Goal: Information Seeking & Learning: Learn about a topic

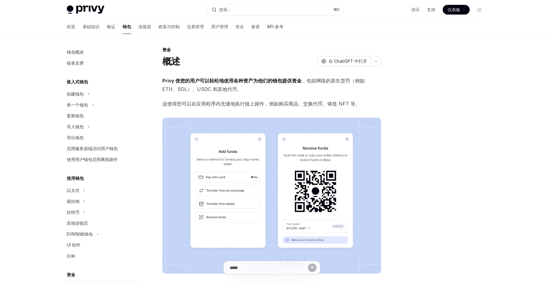
scroll to position [129, 0]
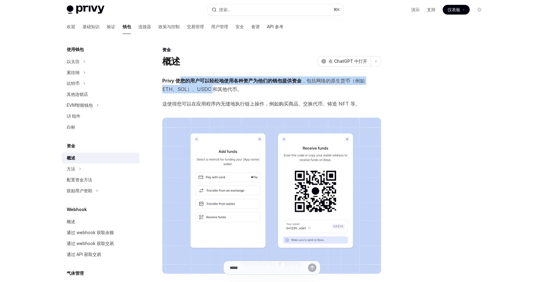
drag, startPoint x: 181, startPoint y: 82, endPoint x: 194, endPoint y: 87, distance: 13.6
click at [194, 87] on span "Privy 使您的用户可以轻松地使用各种资产为他们的钱包提供资金 ，包括网络的原生货币（例如 ETH、SOL）、USDC 和其他代币。" at bounding box center [271, 84] width 219 height 17
click at [248, 82] on font "Privy 使您的用户可以轻松地使用各种资产为他们的钱包提供资金" at bounding box center [231, 81] width 139 height 6
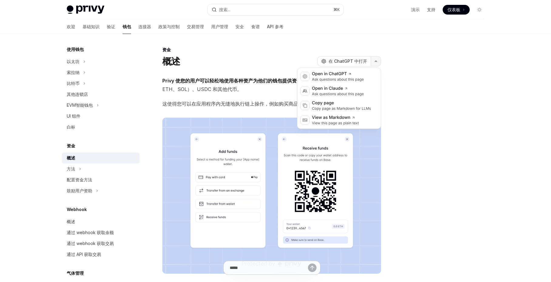
click at [378, 62] on icon "button" at bounding box center [375, 61] width 7 height 2
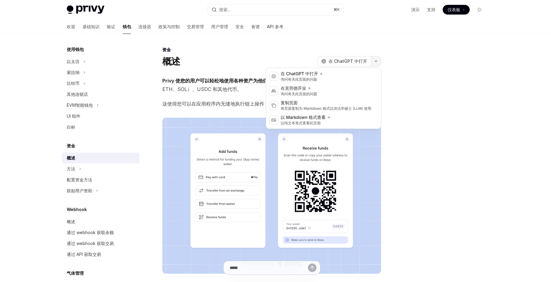
click at [378, 62] on icon "button" at bounding box center [375, 61] width 7 height 2
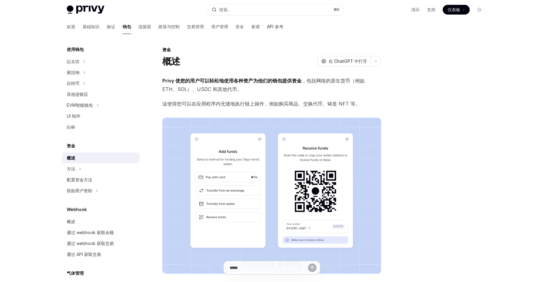
click at [178, 92] on span "Privy 使您的用户可以轻松地使用各种资产为他们的钱包提供资金 ，包括网络的原生货币（例如 ETH、SOL）、USDC 和其他代币。" at bounding box center [271, 84] width 219 height 17
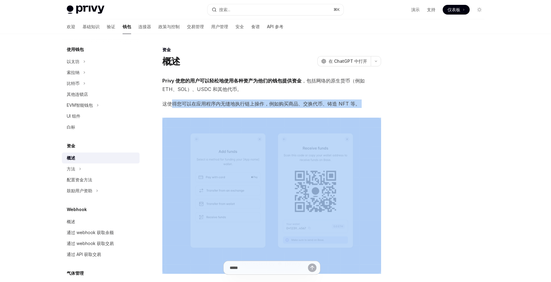
drag, startPoint x: 172, startPoint y: 104, endPoint x: 340, endPoint y: 110, distance: 168.1
click at [340, 111] on div "Privy 使您的用户可以轻松地使用各种资产为他们的钱包提供资金 ，包括网络的原生货币（例如 ETH、SOL）、USDC 和其他代币。 这使得您可以在应用程序…" at bounding box center [271, 226] width 219 height 301
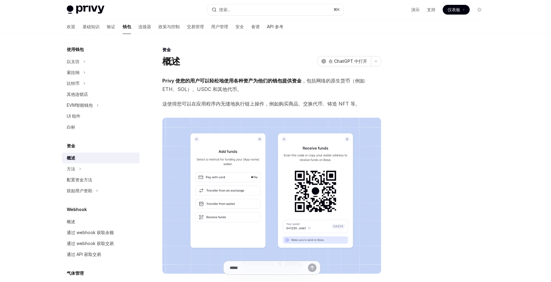
click at [247, 63] on div "概述 OpenAI 在 ChatGPT 中打开" at bounding box center [271, 61] width 219 height 11
click at [240, 75] on div "资金 概述 OpenAI 在 ChatGPT 中打开 OpenAI 在 ChatGPT 中打开 Privy 使您的用户可以轻松地使用各种资产为他们的钱包提供资…" at bounding box center [214, 260] width 335 height 429
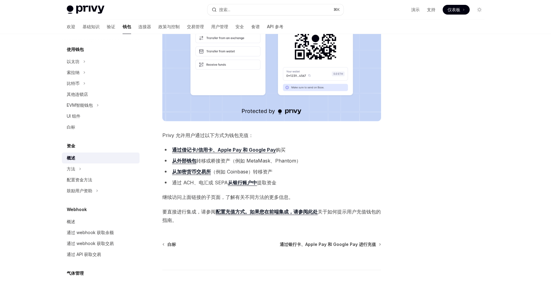
scroll to position [153, 0]
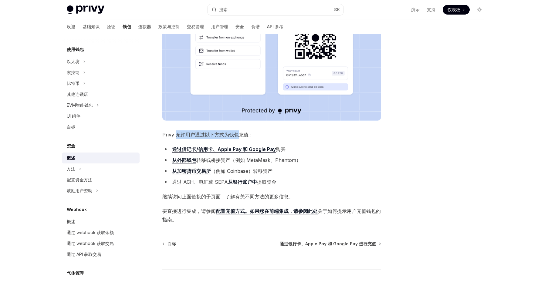
drag, startPoint x: 176, startPoint y: 135, endPoint x: 237, endPoint y: 134, distance: 61.9
click at [237, 134] on font "Privy 允许用户通过以下方式为钱包充值：" at bounding box center [207, 135] width 91 height 6
click at [311, 156] on li "从外部钱包 转移或桥接资产 （例如 MetaMask、Phantom）" at bounding box center [271, 160] width 219 height 8
drag, startPoint x: 200, startPoint y: 159, endPoint x: 285, endPoint y: 165, distance: 85.7
click at [285, 165] on ul "通过借记卡/信用卡、Apple Pay 和 Google Pay 购买 从外部钱包 转移或桥接资产 （例如 MetaMask、Phantom） 从加密货币交易…" at bounding box center [271, 165] width 219 height 41
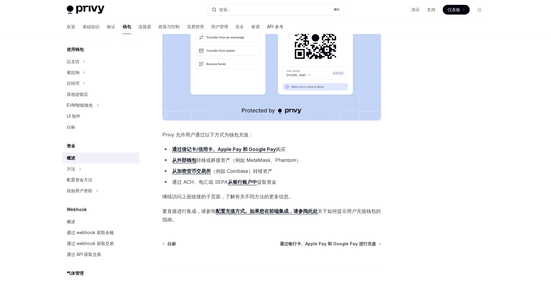
click at [265, 171] on font "转移资产" at bounding box center [262, 171] width 19 height 6
drag, startPoint x: 265, startPoint y: 171, endPoint x: 216, endPoint y: 169, distance: 48.6
click at [216, 169] on font "（例如 Coinbase） 转移资产" at bounding box center [242, 171] width 62 height 6
drag, startPoint x: 177, startPoint y: 182, endPoint x: 260, endPoint y: 187, distance: 82.6
click at [260, 187] on div "Privy 使您的用户可以轻松地使用各种资产为他们的钱包提供资金 ，包括网络的原生货币（例如 ETH、SOL）、USDC 和其他代币。 这使得您可以在应用程序…" at bounding box center [271, 73] width 219 height 301
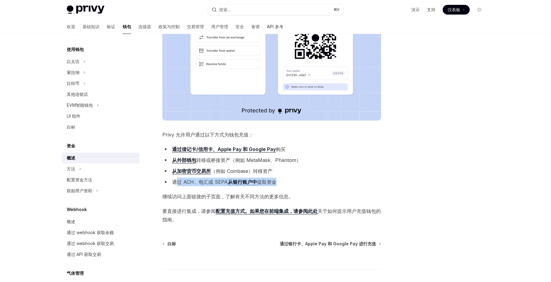
click at [299, 180] on li "通过 ACH、电汇或 SEPA 从银行账户中 提取资金" at bounding box center [271, 182] width 219 height 8
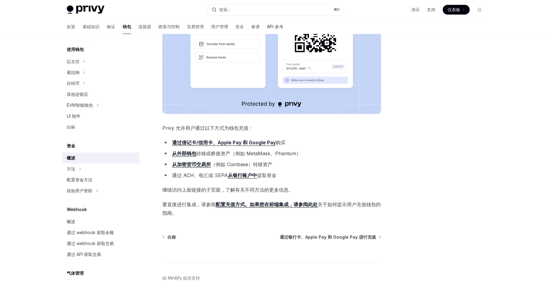
scroll to position [173, 0]
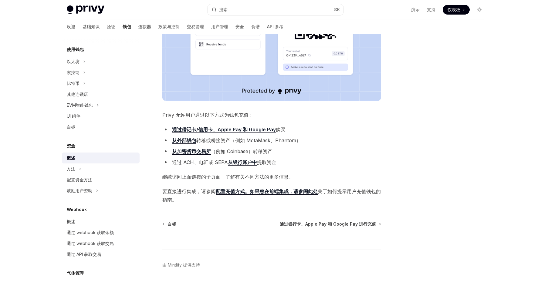
click at [317, 164] on li "通过 ACH、电汇或 SEPA 从银行账户中 提取资金" at bounding box center [271, 162] width 219 height 8
click at [254, 189] on font "配置充值方式。如果您在前端集成，请参阅" at bounding box center [262, 191] width 92 height 6
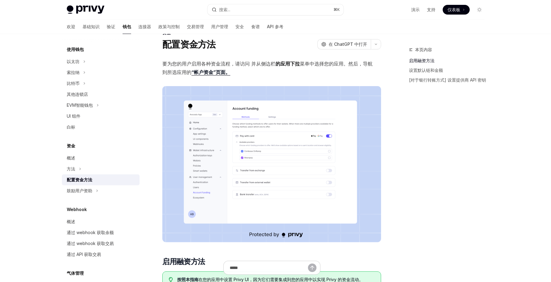
scroll to position [15, 0]
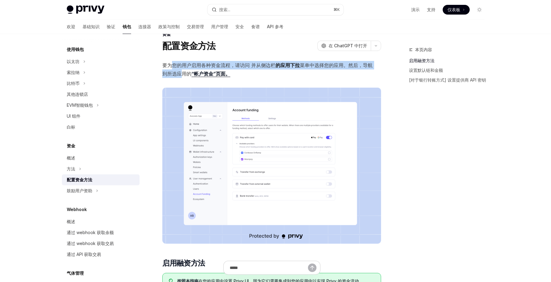
drag, startPoint x: 171, startPoint y: 65, endPoint x: 184, endPoint y: 73, distance: 15.0
click at [184, 73] on span "要为您的用户启用各种资金流程，请访问 并从侧边栏 的应用下拉 菜单中选择您的应用。然后，导航到 所选应用的 “帐户资金”页面。" at bounding box center [271, 69] width 219 height 17
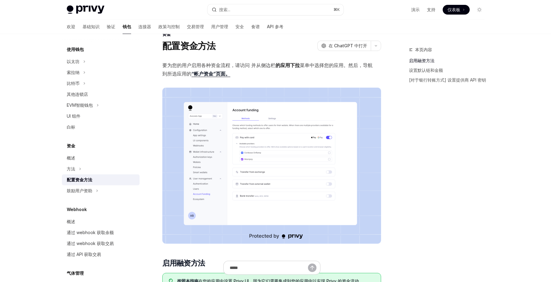
click at [264, 73] on span "要为您的用户启用各种资金流程，请访问 并从侧边栏 的应用下拉 菜单中选择您的应用。然后，导航到 所选应用的 “帐户资金”页面。" at bounding box center [271, 69] width 219 height 17
click at [262, 67] on font "要为您的用户启用各种资金流程，请访问 并从侧边栏" at bounding box center [218, 65] width 113 height 6
click at [244, 145] on img at bounding box center [271, 166] width 219 height 156
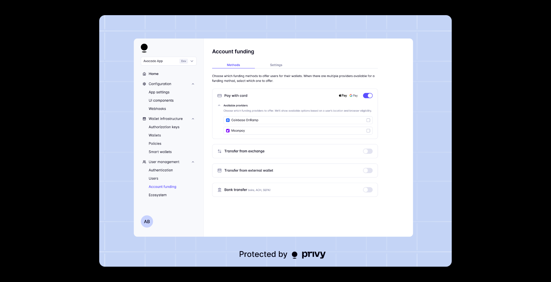
click at [282, 126] on img at bounding box center [275, 141] width 352 height 252
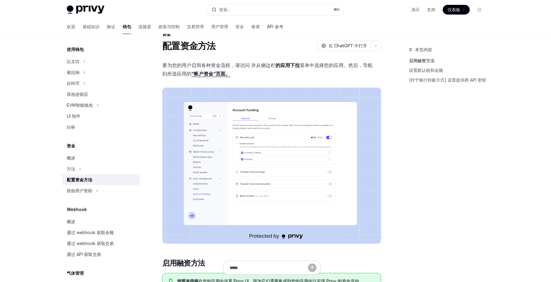
click at [271, 160] on img at bounding box center [271, 166] width 219 height 156
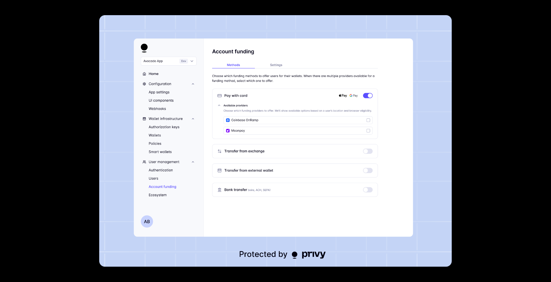
click at [271, 160] on img at bounding box center [275, 141] width 352 height 252
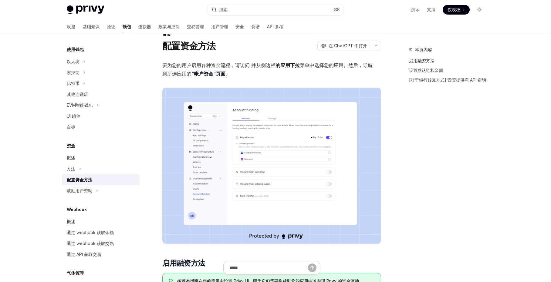
click at [311, 68] on font "菜单中选择您的应用。然后，导航到" at bounding box center [267, 69] width 210 height 15
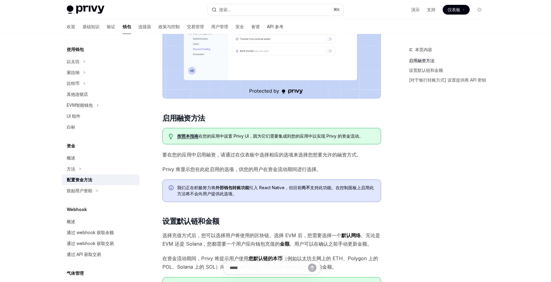
scroll to position [162, 0]
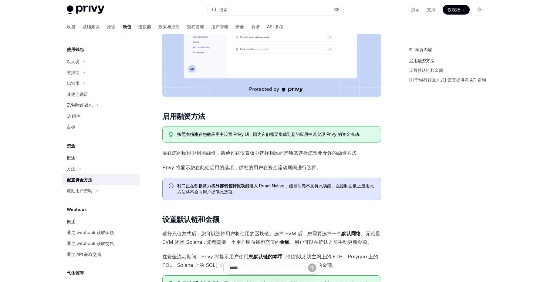
drag, startPoint x: 215, startPoint y: 134, endPoint x: 352, endPoint y: 135, distance: 137.1
click at [352, 135] on font "在您的应用中设置 Privy UI ，因为它们需要集成到您的应用中以实现 Privy 的资金流动。" at bounding box center [280, 134] width 165 height 5
click at [201, 163] on div "要为您的用户启用各种资金流程，请访问 并从侧边栏 的应用下拉 菜单中选择您的应用。然后，导航到 所选应用的 “帐户资金”页面。 ​ 启用融资方法 按照本指南 …" at bounding box center [271, 216] width 219 height 604
click at [189, 153] on font "要在您的应用中启用融资，请通过在仪表板中选择相应的选项来选择您想要允许的融资方式。" at bounding box center [261, 153] width 199 height 6
drag, startPoint x: 189, startPoint y: 153, endPoint x: 304, endPoint y: 172, distance: 116.9
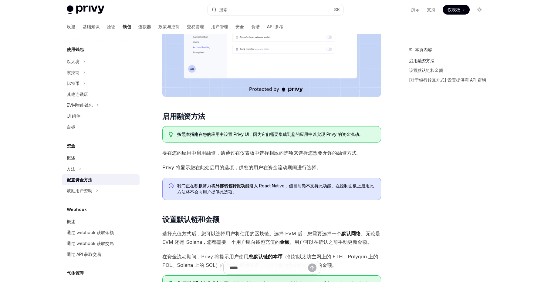
click at [304, 172] on div "要为您的用户启用各种资金流程，请访问 并从侧边栏 的应用下拉 菜单中选择您的应用。然后，导航到 所选应用的 “帐户资金”页面。 ​ 启用融资方法 按照本指南 …" at bounding box center [271, 216] width 219 height 604
click at [178, 136] on font "按照本指南" at bounding box center [187, 134] width 21 height 5
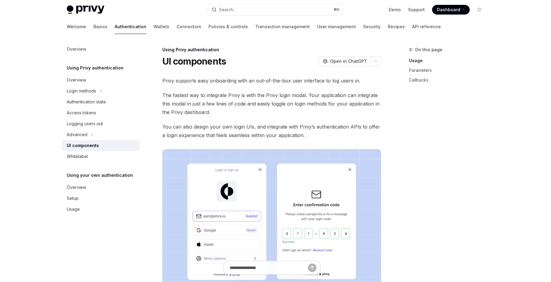
scroll to position [25, 0]
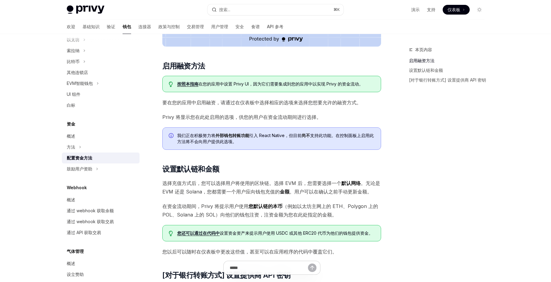
scroll to position [225, 0]
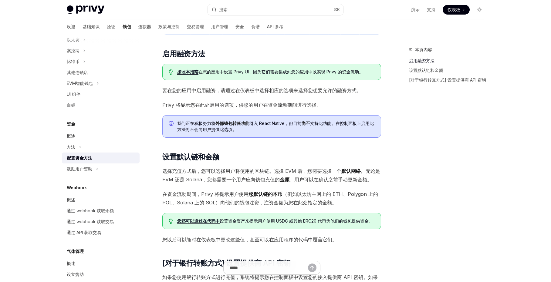
click at [182, 167] on span "选择充值方式后，您可以选择用户将使用的区块链。选择 EVM 后，您需要选择一个 默认网络 。无论是 EVM 还是 Solana，您都需要一个用户应向钱包充值的…" at bounding box center [271, 175] width 219 height 17
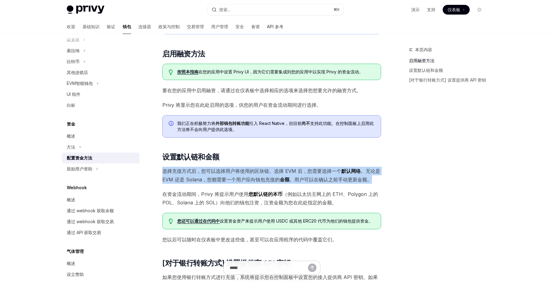
drag, startPoint x: 162, startPoint y: 171, endPoint x: 371, endPoint y: 182, distance: 209.2
click at [371, 182] on span "选择充值方式后，您可以选择用户将使用的区块链。选择 EVM 后，您需要选择一个 默认网络 。无论是 EVM 还是 Solana，您都需要一个用户应向钱包充值的…" at bounding box center [271, 175] width 219 height 17
click at [186, 167] on span "选择充值方式后，您可以选择用户将使用的区块链。选择 EVM 后，您需要选择一个 默认网络 。无论是 EVM 还是 Solana，您都需要一个用户应向钱包充值的…" at bounding box center [271, 175] width 219 height 17
drag, startPoint x: 163, startPoint y: 172, endPoint x: 280, endPoint y: 187, distance: 118.0
click at [280, 187] on div "要为您的用户启用各种资金流程，请访问 并从侧边栏 的应用下拉 菜单中选择您的应用。然后，导航到 所选应用的 “帐户资金”页面。 ​ 启用融资方法 按照本指南 …" at bounding box center [271, 154] width 219 height 604
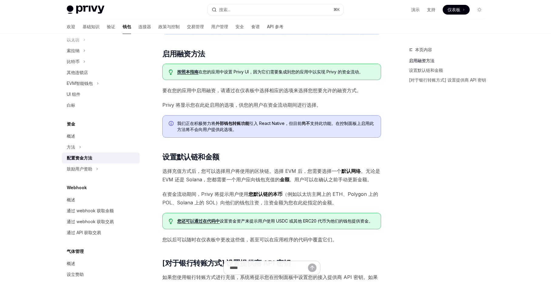
click at [184, 197] on span "在资金流动期间，Privy 将提示用户使用 您默认链的本币 （例如以太坊主网上的 ETH、Polygon 上的 POL、Solana 上的 SOL）向他们的钱…" at bounding box center [271, 198] width 219 height 17
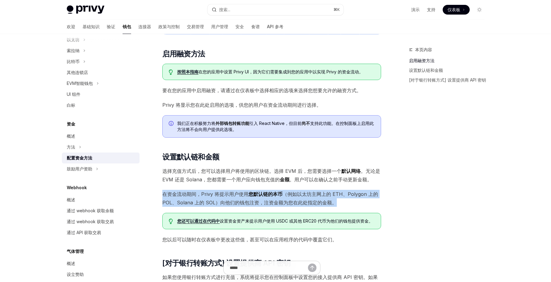
drag, startPoint x: 163, startPoint y: 194, endPoint x: 361, endPoint y: 208, distance: 198.9
click at [361, 208] on div "要为您的用户启用各种资金流程，请访问 并从侧边栏 的应用下拉 菜单中选择您的应用。然后，导航到 所选应用的 “帐户资金”页面。 ​ 启用融资方法 按照本指南 …" at bounding box center [271, 154] width 219 height 604
click at [243, 196] on font "在资金流动期间，Privy 将提示用户使用" at bounding box center [205, 194] width 86 height 6
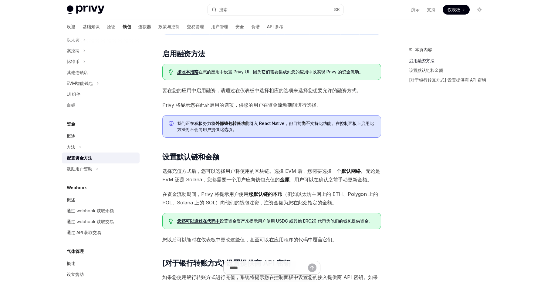
click at [235, 194] on font "在资金流动期间，Privy 将提示用户使用" at bounding box center [205, 194] width 86 height 6
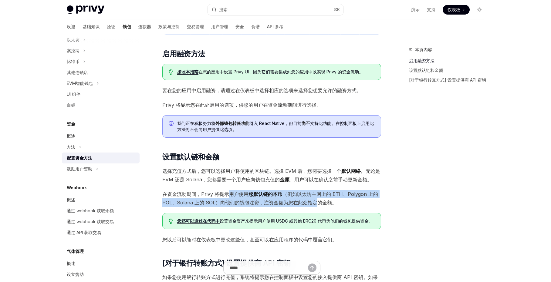
drag, startPoint x: 235, startPoint y: 194, endPoint x: 311, endPoint y: 204, distance: 76.5
click at [311, 204] on span "在资金流动期间，Privy 将提示用户使用 您默认链的本币 （例如以太坊主网上的 ETH、Polygon 上的 POL、Solana 上的 SOL）向他们的钱…" at bounding box center [271, 198] width 219 height 17
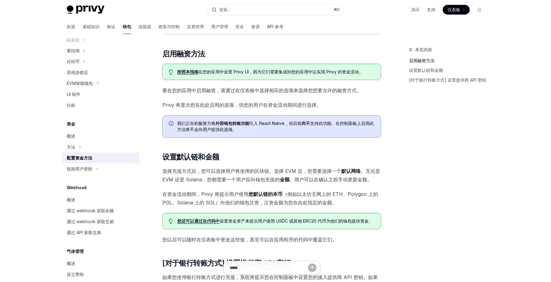
click at [216, 189] on div "要为您的用户启用各种资金流程，请访问 并从侧边栏 的应用下拉 菜单中选择您的应用。然后，导航到 所选应用的 “帐户资金”页面。 ​ 启用融资方法 按照本指南 …" at bounding box center [271, 154] width 219 height 604
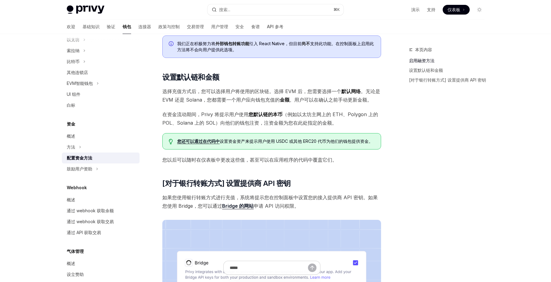
scroll to position [305, 0]
click at [246, 162] on span "您以后可以随时在仪表板中更改这些值，甚至可以在应用程序的代码中覆盖它们。" at bounding box center [271, 159] width 219 height 8
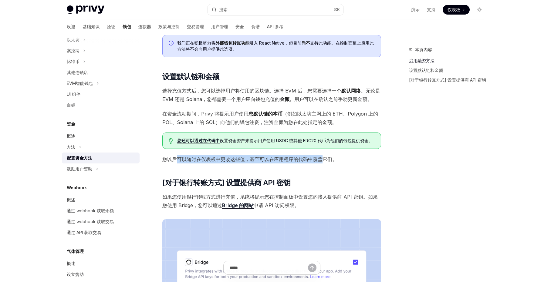
drag, startPoint x: 177, startPoint y: 158, endPoint x: 321, endPoint y: 160, distance: 144.4
click at [321, 160] on font "您以后可以随时在仪表板中更改这些值，甚至可以在应用程序的代码中覆盖它们。" at bounding box center [249, 159] width 175 height 6
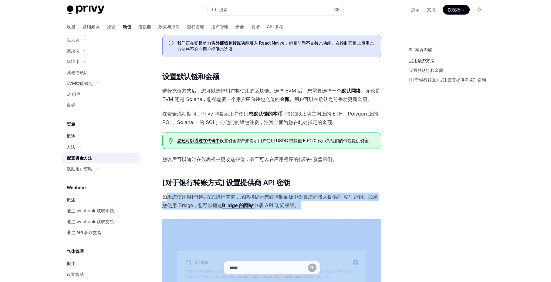
drag, startPoint x: 165, startPoint y: 196, endPoint x: 281, endPoint y: 210, distance: 117.4
click at [281, 210] on div "要为您的用户启用各种资金流程，请访问 并从侧边栏 的应用下拉 菜单中选择您的应用。然后，导航到 所选应用的 “帐户资金”页面。 ​ 启用融资方法 按照本指南 …" at bounding box center [271, 73] width 219 height 604
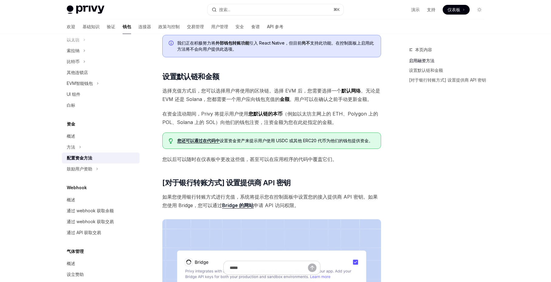
click at [314, 192] on div "要为您的用户启用各种资金流程，请访问 并从侧边栏 的应用下拉 菜单中选择您的应用。然后，导航到 所选应用的 “帐户资金”页面。 ​ 启用融资方法 按照本指南 …" at bounding box center [271, 73] width 219 height 604
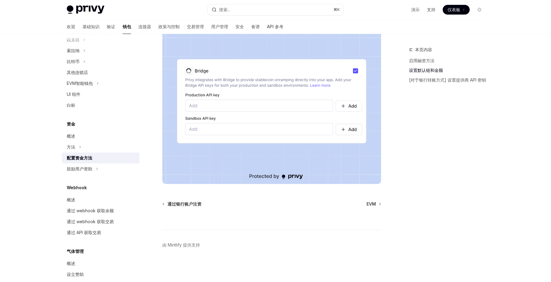
scroll to position [496, 0]
click at [78, 170] on font "鼓励用户资助" at bounding box center [79, 168] width 25 height 5
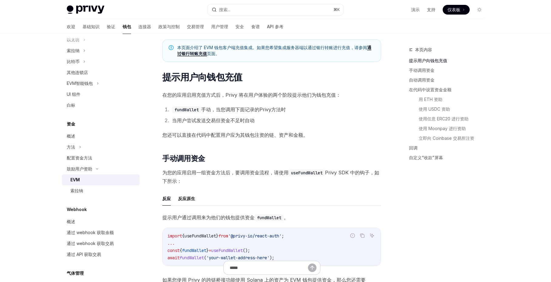
scroll to position [42, 0]
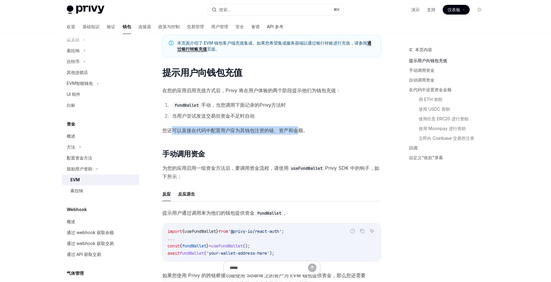
drag, startPoint x: 172, startPoint y: 131, endPoint x: 300, endPoint y: 133, distance: 127.7
click at [300, 133] on span "您还可以直接在代码中配置用户应为其钱包注资的链、资产和金额。" at bounding box center [271, 130] width 219 height 8
click at [176, 166] on font "为您的应用启用一组资金方法后，要调用资金流程，请使用" at bounding box center [225, 168] width 126 height 6
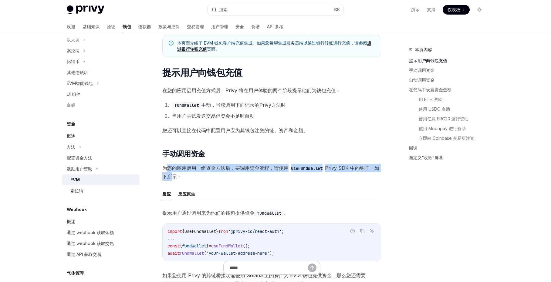
drag, startPoint x: 169, startPoint y: 166, endPoint x: 172, endPoint y: 175, distance: 8.7
click at [172, 175] on span "为您的应用启用一组资金方法后，要调用资金流程，请使用 useFundWallet Privy SDK 中的钩子，如下所示：" at bounding box center [271, 172] width 219 height 17
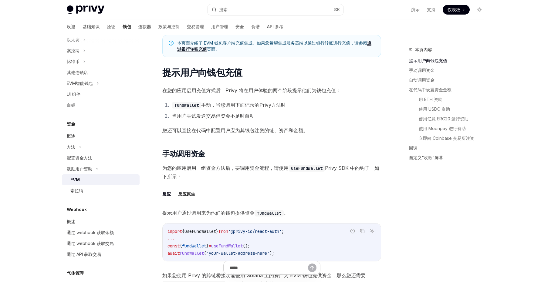
click at [250, 116] on font "当用户尝试发送交易但资金不足时自动" at bounding box center [213, 116] width 82 height 6
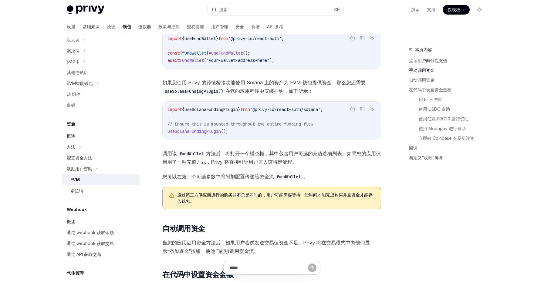
scroll to position [235, 0]
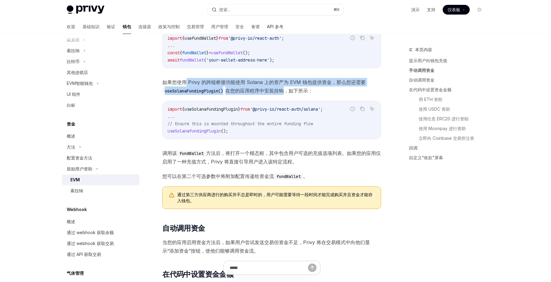
drag, startPoint x: 185, startPoint y: 83, endPoint x: 284, endPoint y: 92, distance: 99.8
click at [284, 92] on span "如果您使用 Privy 的跨链桥接功能使用 Solana 上的资产为 EVM 钱包提供资金，那么您还需要 useSolanaFundingPlugin() 在…" at bounding box center [271, 86] width 219 height 17
click at [82, 26] on font "基础知识" at bounding box center [90, 26] width 17 height 5
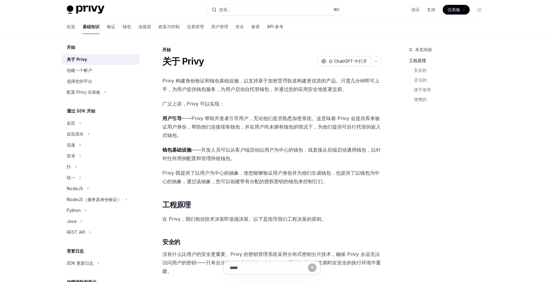
click at [259, 171] on font "Privy 既提供了以用户为中心的抽象，使您能够验证用户身份并为他们生成钱包，也提供了以钱包为中心的抽象，通过该抽象，您可以创建带有分配的授权密钥的钱包来控制…" at bounding box center [270, 177] width 217 height 15
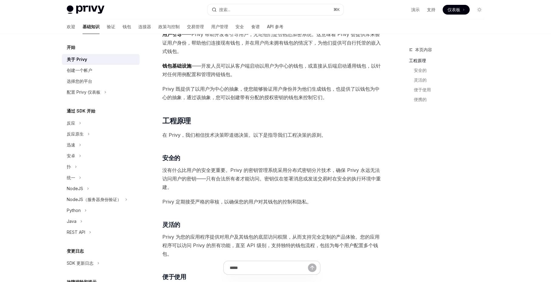
scroll to position [86, 0]
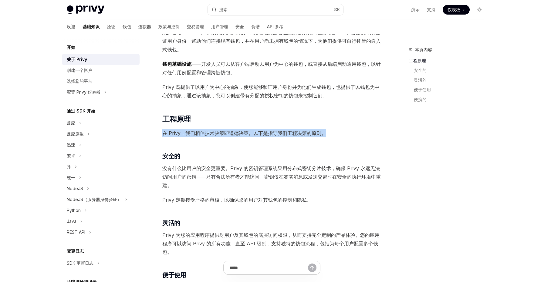
drag, startPoint x: 163, startPoint y: 133, endPoint x: 328, endPoint y: 134, distance: 165.0
click at [328, 134] on span "在 Privy，我们相信技术决策即道德决策。以下是指导我们工程决策的原则。" at bounding box center [271, 133] width 219 height 8
click at [181, 167] on font "没有什么比用户的安全更重要。Privy 的密钥管理系统采用分布式密钥分片技术，确保 Privy 永远无法访问用户的密钥——只有合法所有者才能访问。密钥仅在签署…" at bounding box center [271, 176] width 218 height 23
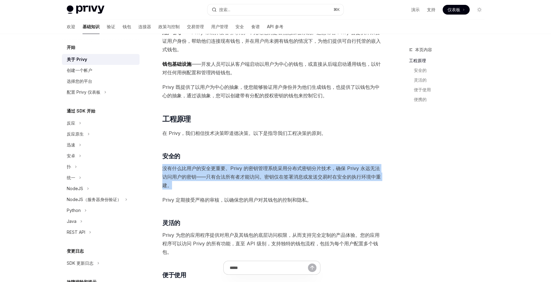
drag, startPoint x: 163, startPoint y: 169, endPoint x: 174, endPoint y: 184, distance: 18.3
click at [174, 184] on span "没有什么比用户的安全更重要。Privy 的密钥管理系统采用分布式密钥分片技术，确保 Privy 永远无法访问用户的密钥——只有合法所有者才能访问。密钥仅在签署…" at bounding box center [271, 176] width 219 height 25
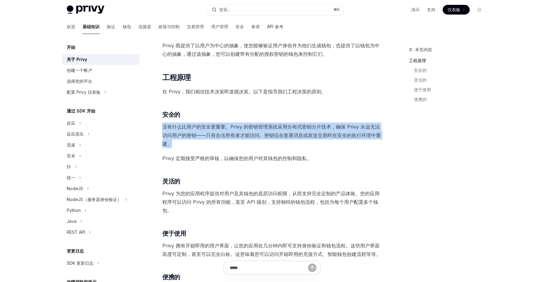
scroll to position [128, 0]
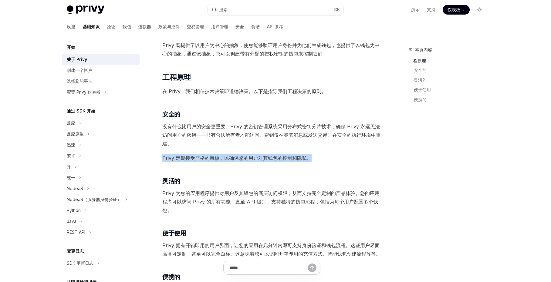
drag, startPoint x: 163, startPoint y: 159, endPoint x: 315, endPoint y: 160, distance: 152.2
click at [315, 160] on span "Privy 定期接受严格的审核，以确保您的用户对其钱包的控制和隐私。" at bounding box center [271, 158] width 219 height 8
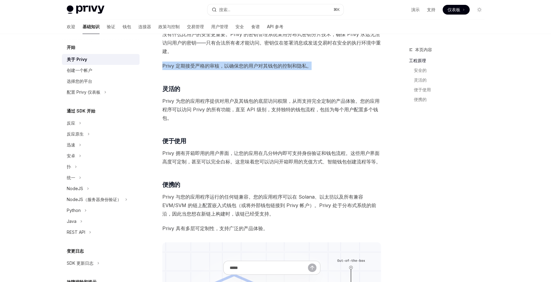
scroll to position [220, 0]
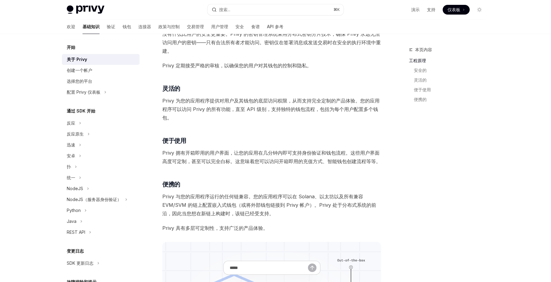
click at [192, 100] on font "Privy 为您的应用程序提供对用户及其钱包的底层访问权限，从而支持完全定制的产品体验。您的应用程序可以访问 Privy 的所有功能，直至 API 级别，支持…" at bounding box center [270, 109] width 217 height 23
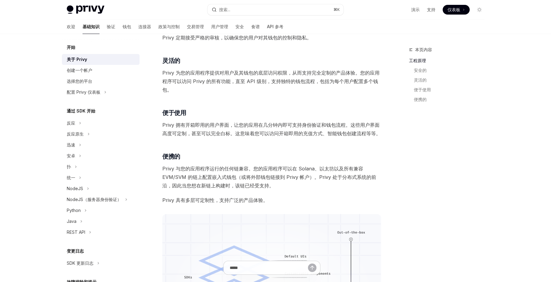
scroll to position [258, 0]
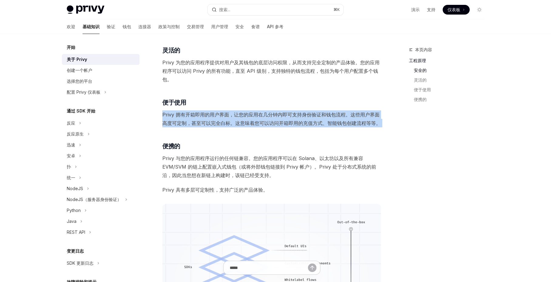
drag, startPoint x: 163, startPoint y: 115, endPoint x: 383, endPoint y: 130, distance: 220.6
click at [383, 130] on div "本页内容 工程原理 安全的 灵活的 便于使用 便携的 开始 关于 Privy OpenAI 在 ChatGPT 中打开 OpenAI 在 ChatGPT 中打…" at bounding box center [275, 117] width 427 height 682
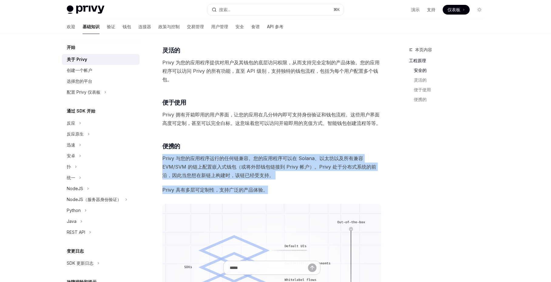
drag, startPoint x: 163, startPoint y: 159, endPoint x: 269, endPoint y: 192, distance: 111.5
click at [269, 192] on div "Privy 构建身份验证和钱包基础设施，以支持基于加密货币轨道构建更优质的产品。只需几分钟即可上手，为用户提供钱包服务，为用户启动自托管钱包，并通过您的应用安…" at bounding box center [271, 89] width 219 height 542
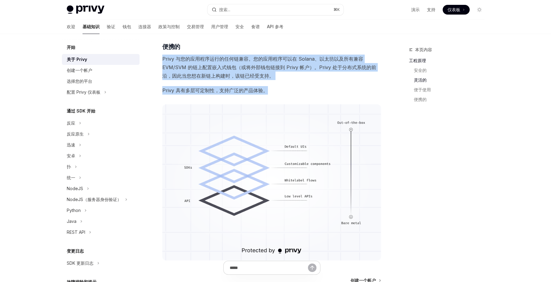
scroll to position [434, 0]
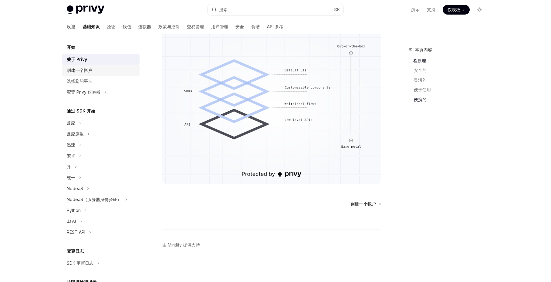
click at [83, 73] on div "创建一个帐户" at bounding box center [79, 70] width 25 height 7
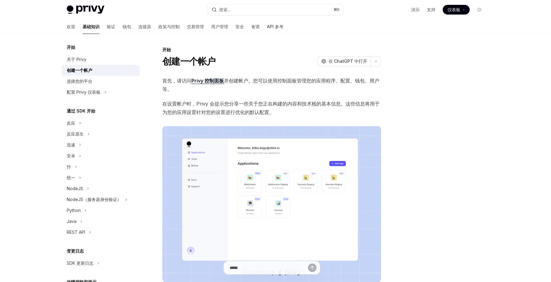
click at [261, 84] on span "首先，请访问 Privy 控制面板 并创建帐户。您可以使用控制面板管理您的应用程序、配置、钱包、用户等。" at bounding box center [271, 84] width 219 height 17
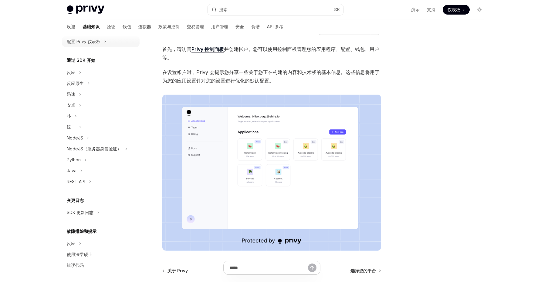
scroll to position [50, 0]
click at [84, 212] on font "SDK 更新日志" at bounding box center [80, 212] width 27 height 5
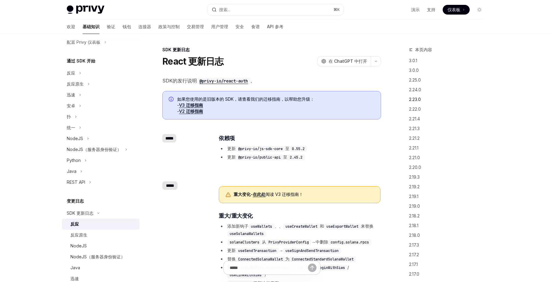
click at [418, 99] on font "2.23.0" at bounding box center [415, 99] width 12 height 5
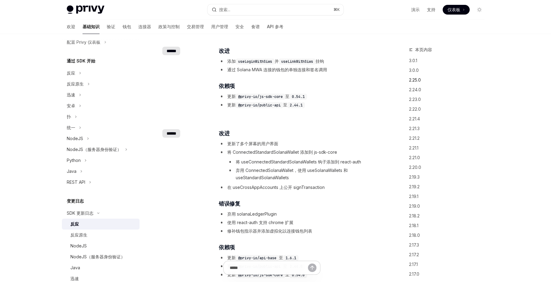
scroll to position [697, 0]
click at [417, 91] on font "2.24.0" at bounding box center [415, 89] width 12 height 5
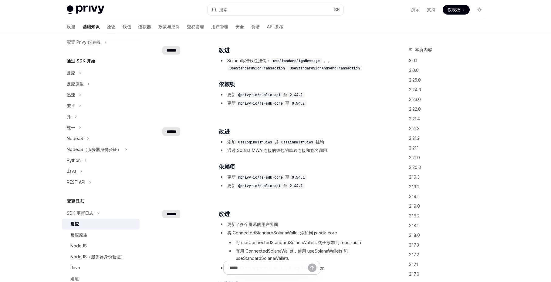
click at [107, 25] on font "验证" at bounding box center [111, 26] width 8 height 5
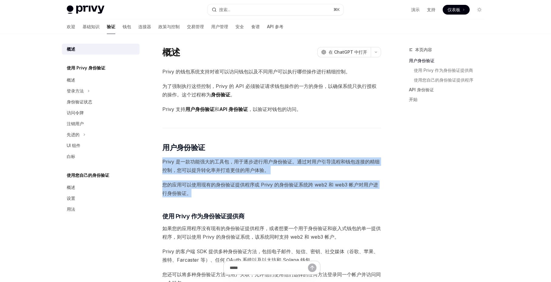
drag, startPoint x: 163, startPoint y: 160, endPoint x: 197, endPoint y: 197, distance: 49.8
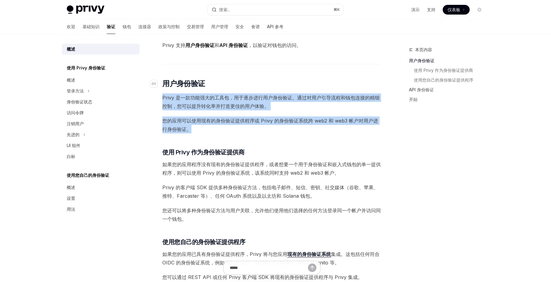
scroll to position [65, 0]
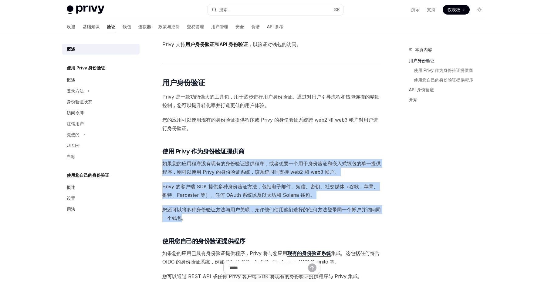
drag, startPoint x: 163, startPoint y: 164, endPoint x: 181, endPoint y: 215, distance: 54.5
click at [181, 215] on div "Privy 的钱包系统支持对谁可以访问钱包以及不同用户可以执行哪些操作进行精细控制。 为了强制执行这些控制，Privy 的 API 必须验证请求钱包操作的一方…" at bounding box center [271, 257] width 219 height 510
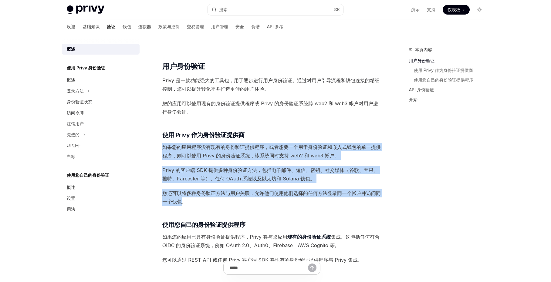
scroll to position [87, 0]
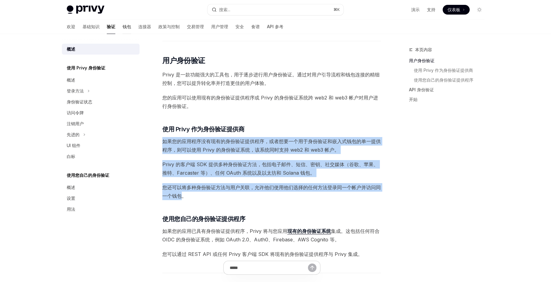
click at [123, 27] on font "钱包" at bounding box center [127, 26] width 8 height 5
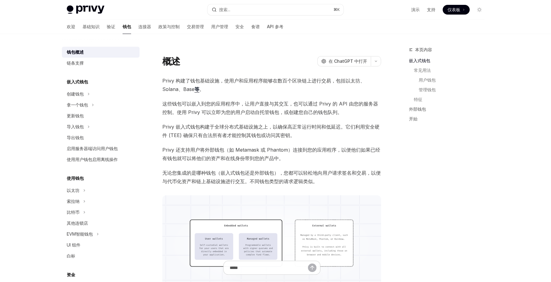
click at [237, 79] on font "Privy 构建了钱包基础设施，使用户和应用程序能够在数百个区块链上进行交易，包括以太坊、Solana、Base" at bounding box center [263, 85] width 203 height 15
click at [250, 83] on font "Privy 构建了钱包基础设施，使用户和应用程序能够在数百个区块链上进行交易，包括以太坊、Solana、Base" at bounding box center [263, 85] width 203 height 15
drag, startPoint x: 262, startPoint y: 102, endPoint x: 314, endPoint y: 113, distance: 53.9
click at [314, 113] on font "这些钱包可以嵌入到您的应用程序中，让用户直接与其交互，也可以通过 Privy 的 API 由您的服务器控制。使用 Privy 可以立即为您的用户启动自托管钱包…" at bounding box center [270, 108] width 216 height 15
click at [321, 114] on font "这些钱包可以嵌入到您的应用程序中，让用户直接与其交互，也可以通过 Privy 的 API 由您的服务器控制。使用 Privy 可以立即为您的用户启动自托管钱包…" at bounding box center [270, 108] width 216 height 15
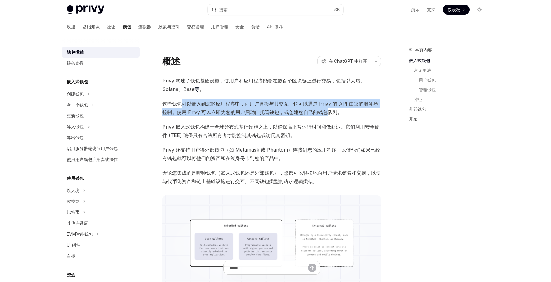
drag, startPoint x: 321, startPoint y: 114, endPoint x: 180, endPoint y: 105, distance: 141.3
click at [180, 105] on font "这些钱包可以嵌入到您的应用程序中，让用户直接与其交互，也可以通过 Privy 的 API 由您的服务器控制。使用 Privy 可以立即为您的用户启动自托管钱包…" at bounding box center [270, 108] width 216 height 15
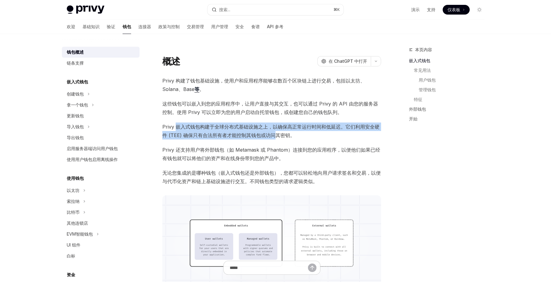
drag, startPoint x: 177, startPoint y: 126, endPoint x: 275, endPoint y: 136, distance: 98.7
click at [275, 136] on font "Privy 嵌入式钱包构建于全球分布式基础设施之上，以确保高正常运行时间和低延迟。它们利用安全硬件 (TEE) 确保只有合法所有者才能控制其钱包或访问其密钥。" at bounding box center [270, 131] width 217 height 15
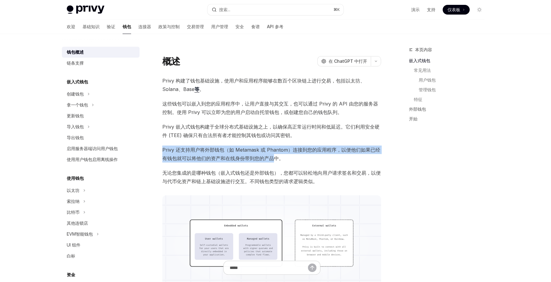
drag, startPoint x: 161, startPoint y: 149, endPoint x: 273, endPoint y: 158, distance: 112.6
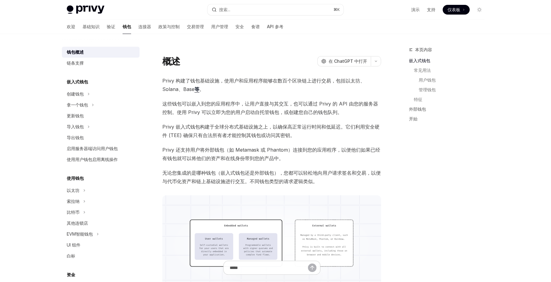
drag, startPoint x: 170, startPoint y: 171, endPoint x: 286, endPoint y: 181, distance: 116.9
click at [286, 181] on font "无论您集成的是哪种钱包（嵌入式钱包还是外部钱包），您都可以轻松地向用户请求签名和交易，以便与代币化资产和链上基础设施进行交互。不同钱包类型的请求逻辑类似。" at bounding box center [271, 177] width 218 height 15
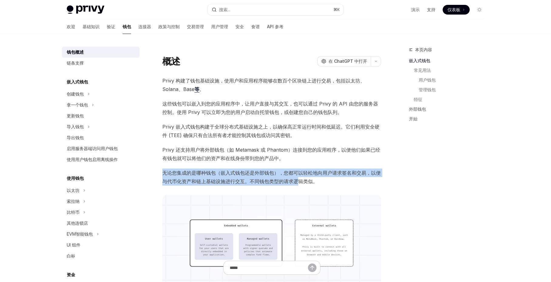
drag, startPoint x: 299, startPoint y: 184, endPoint x: 171, endPoint y: 168, distance: 128.3
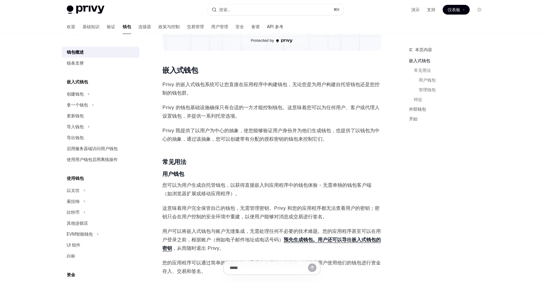
scroll to position [247, 0]
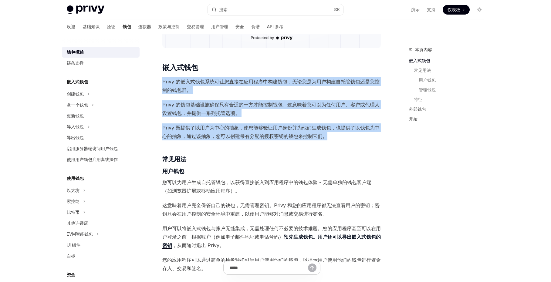
drag, startPoint x: 163, startPoint y: 81, endPoint x: 331, endPoint y: 139, distance: 177.5
click at [331, 139] on div "Privy 构建了钱包基础设施，使用户和应用程序能够在数百个区块链上进行交易，包括以太坊、Solana、Base 等 。 这些钱包可以嵌入到您的应用程序中，让…" at bounding box center [271, 274] width 219 height 889
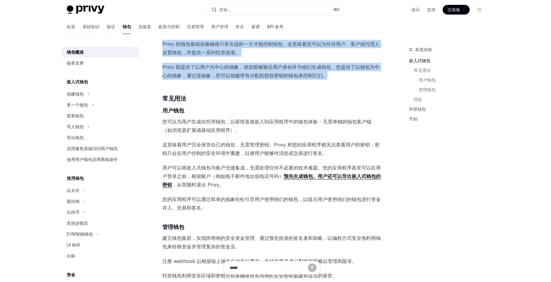
scroll to position [308, 0]
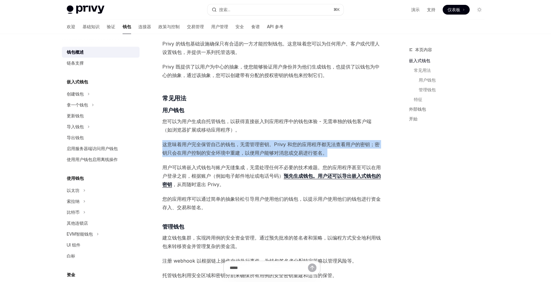
drag, startPoint x: 163, startPoint y: 144, endPoint x: 328, endPoint y: 153, distance: 164.6
click at [328, 153] on span "这意味着用户完全保管自己的钱包，无需管理密钥。Privy 和您的应用程序都无法查看用户的密钥；密钥只会在用户控制的安全环境中重建，以便用户能够对消息或交易进行…" at bounding box center [271, 148] width 219 height 17
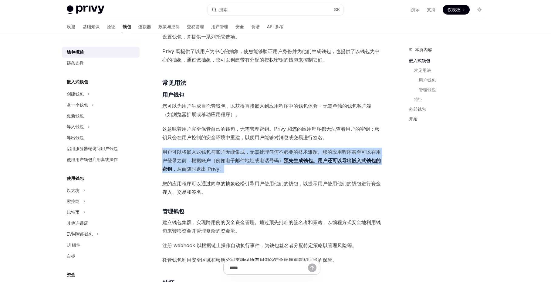
drag, startPoint x: 163, startPoint y: 151, endPoint x: 232, endPoint y: 172, distance: 71.8
click at [232, 172] on span "用户可以将嵌入式钱包与账户无缝集成，无需处理任何不必要的技术难题。您的应用程序甚至可以 在用户登录之前，根据账户（例如电子邮件地址或电话号码） 预先生成钱包。…" at bounding box center [271, 160] width 219 height 25
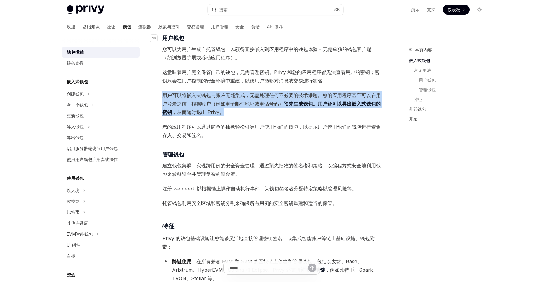
scroll to position [381, 0]
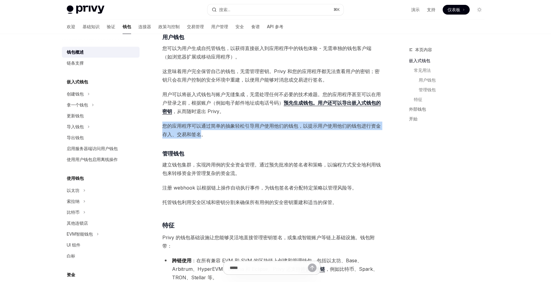
drag, startPoint x: 164, startPoint y: 126, endPoint x: 203, endPoint y: 133, distance: 39.4
click at [203, 133] on font "您的应用程序可以通过简单的抽象轻松引导用户使用他们的钱包，以提示用户使用他们的钱包进行资金存入、交易和签名。" at bounding box center [271, 130] width 218 height 15
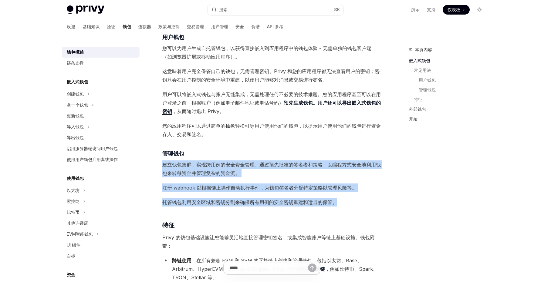
drag, startPoint x: 162, startPoint y: 164, endPoint x: 338, endPoint y: 203, distance: 180.2
click at [338, 203] on div "Privy 构建了钱包基础设施，使用户和应用程序能够在数百个区块链上进行交易，包括以太坊、Solana、Base 等 。 这些钱包可以嵌入到您的应用程序中，让…" at bounding box center [271, 140] width 219 height 889
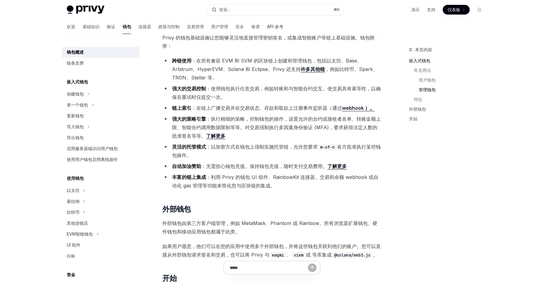
scroll to position [581, 0]
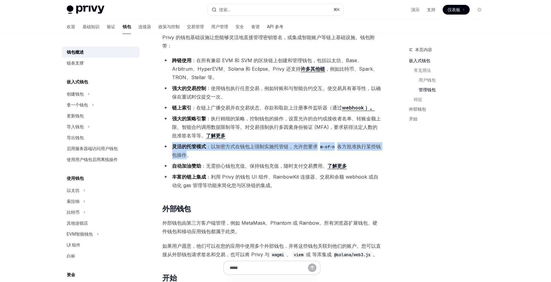
drag, startPoint x: 173, startPoint y: 146, endPoint x: 191, endPoint y: 155, distance: 19.5
click at [191, 155] on li "灵活的托管模式 ：以加密方式在钱包上强制实施托管链，允许您要求 m-of-n 各方批准执行某些钱包操作。" at bounding box center [271, 150] width 219 height 17
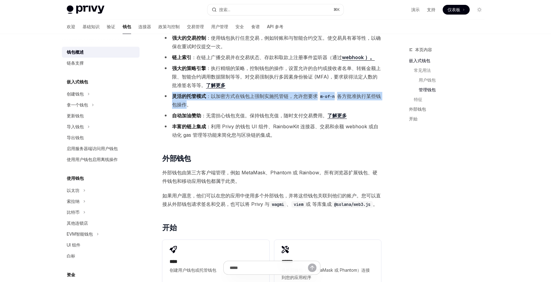
scroll to position [632, 0]
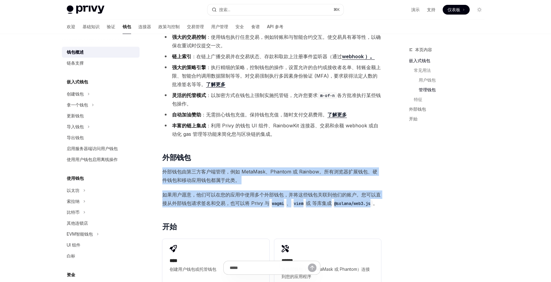
drag, startPoint x: 160, startPoint y: 171, endPoint x: 377, endPoint y: 203, distance: 218.9
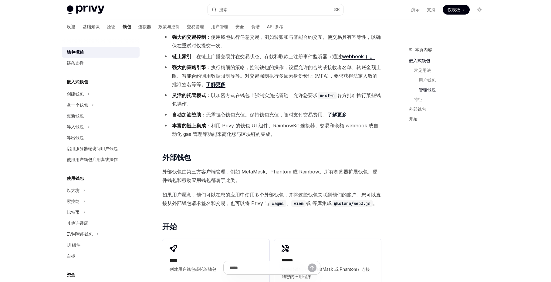
click at [168, 195] on font "如果用户愿意，他们可以在您的应用中使用多个外部钱包，并将这些钱包关联到他们的账户。您可以直接从外部钱包请求签名和交易，也可以将 Privy 与" at bounding box center [271, 199] width 218 height 15
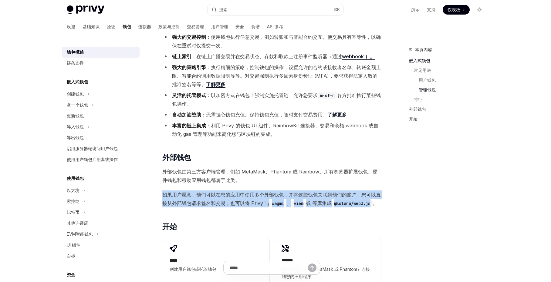
drag, startPoint x: 163, startPoint y: 194, endPoint x: 373, endPoint y: 202, distance: 210.0
click at [373, 202] on span "如果用户愿意，他们可以在您的应用中使用多个外部钱包，并将这些钱包关联到他们的账户。您可以直接从外部钱包请求签名和交易，也可以将 [PERSON_NAME] 与…" at bounding box center [271, 198] width 219 height 17
click at [80, 62] on font "链条支撑" at bounding box center [75, 62] width 17 height 5
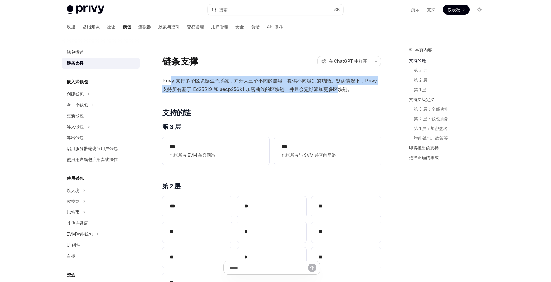
drag, startPoint x: 170, startPoint y: 80, endPoint x: 340, endPoint y: 92, distance: 170.6
click at [340, 92] on span "Privy 支持多个区块链生态系统，并分为三个不同的层级，提供不同级别的功能。默认情况下，Privy 支持所有基于 Ed25519 和 secp256k1 加…" at bounding box center [271, 84] width 219 height 17
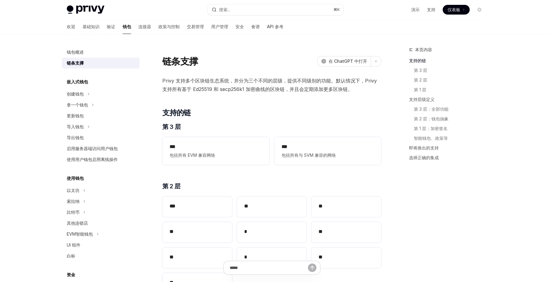
click at [361, 93] on span "Privy 支持多个区块链生态系统，并分为三个不同的层级，提供不同级别的功能。默认情况下，Privy 支持所有基于 Ed25519 和 secp256k1 加…" at bounding box center [271, 84] width 219 height 17
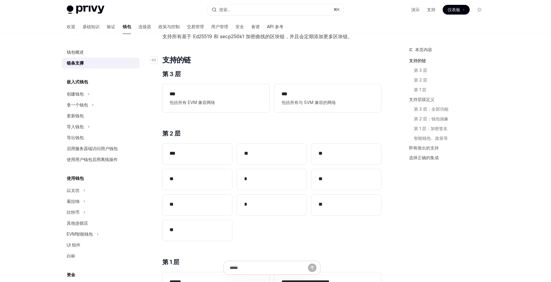
scroll to position [53, 0]
click at [230, 103] on span "包括所有 EVM 兼容网络" at bounding box center [216, 102] width 92 height 7
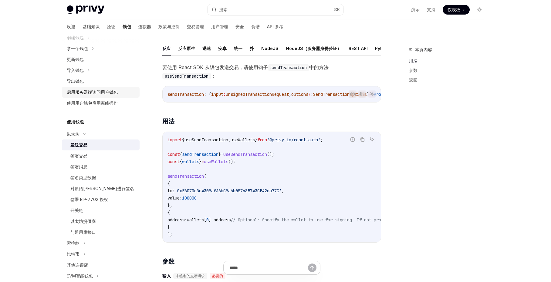
scroll to position [54, 0]
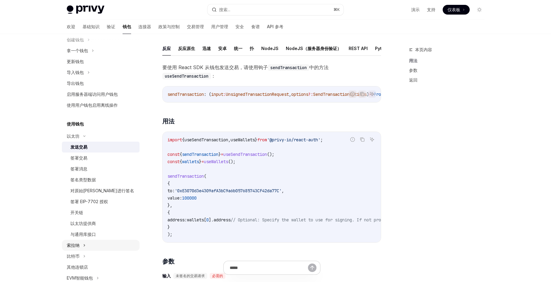
click at [74, 247] on font "索拉纳" at bounding box center [73, 245] width 13 height 5
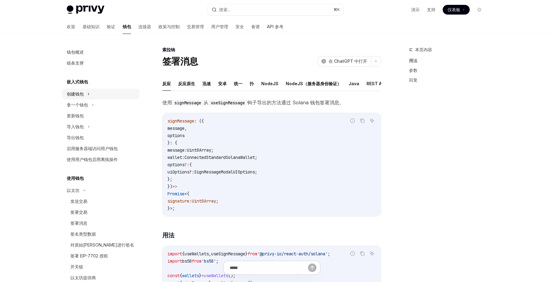
click at [82, 96] on font "创建钱包" at bounding box center [75, 93] width 17 height 5
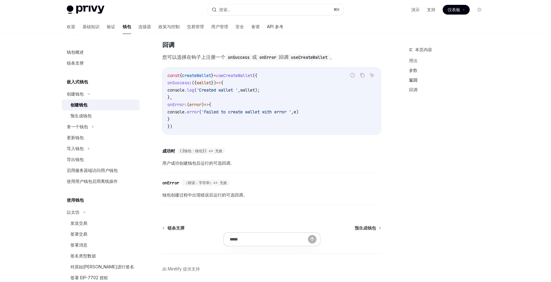
scroll to position [426, 0]
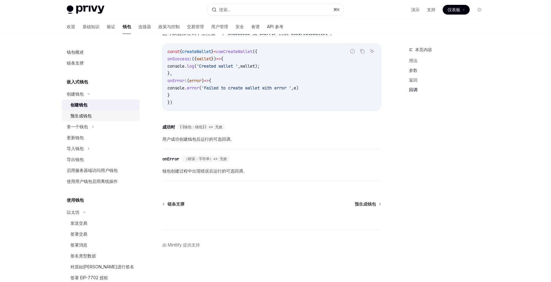
click at [82, 117] on font "预生成钱包" at bounding box center [80, 115] width 21 height 5
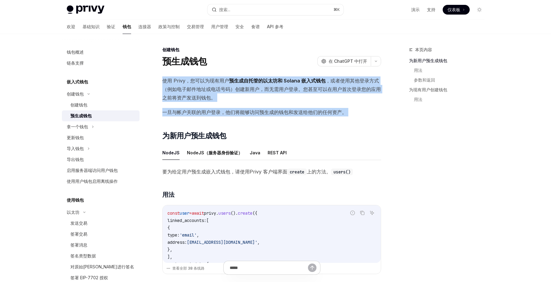
drag, startPoint x: 163, startPoint y: 80, endPoint x: 353, endPoint y: 117, distance: 193.4
click at [360, 116] on span "一旦与帐户关联的用户登录，他们将能够访问预生成的钱包和发送给他们的任何资产。" at bounding box center [271, 112] width 219 height 8
drag, startPoint x: 347, startPoint y: 112, endPoint x: 160, endPoint y: 82, distance: 189.5
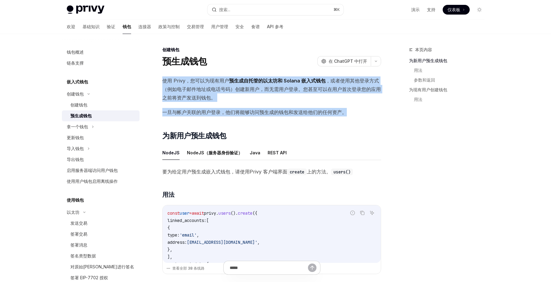
click at [181, 81] on font "使用 Privy，您可以为现有用户" at bounding box center [195, 81] width 67 height 6
drag, startPoint x: 162, startPoint y: 81, endPoint x: 347, endPoint y: 114, distance: 188.0
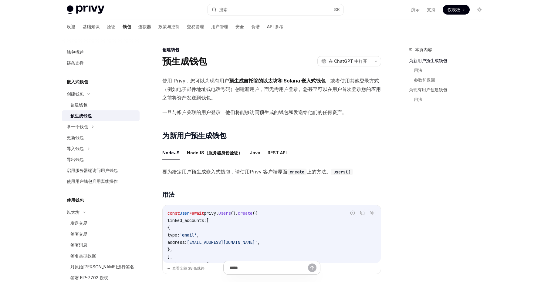
click at [363, 114] on span "一旦与帐户关联的用户登录，他们将能够访问预生成的钱包和发送给他们的任何资产。" at bounding box center [271, 112] width 219 height 8
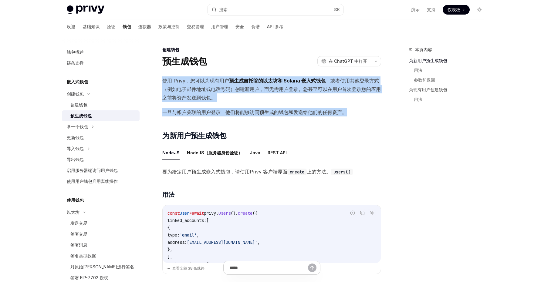
drag, startPoint x: 350, startPoint y: 114, endPoint x: 157, endPoint y: 82, distance: 195.0
click at [227, 97] on span "使用 Privy，您可以为现有用户 预生成自托管的以太坊和 Solana 嵌入式钱包 ，或者使用其他登录方式（例如电子邮件地址或电话号码）创建新用户，而无需用…" at bounding box center [271, 88] width 219 height 25
drag, startPoint x: 163, startPoint y: 80, endPoint x: 355, endPoint y: 113, distance: 195.1
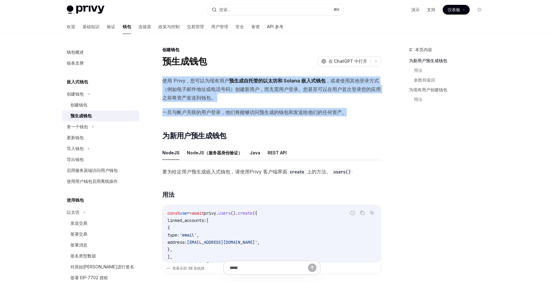
click at [358, 113] on span "一旦与帐户关联的用户登录，他们将能够访问预生成的钱包和发送给他们的任何资产。" at bounding box center [271, 112] width 219 height 8
drag, startPoint x: 350, startPoint y: 113, endPoint x: 161, endPoint y: 80, distance: 192.1
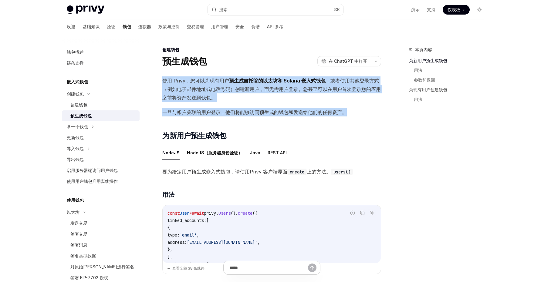
drag, startPoint x: 347, startPoint y: 114, endPoint x: 154, endPoint y: 80, distance: 196.5
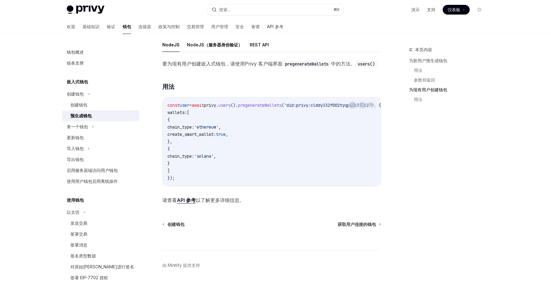
scroll to position [309, 0]
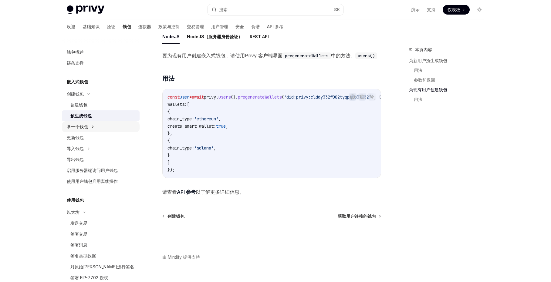
click at [79, 125] on font "拿一个钱包" at bounding box center [77, 126] width 21 height 5
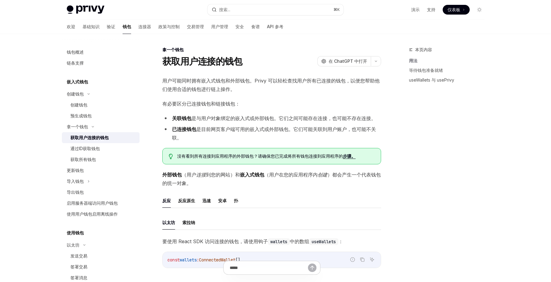
scroll to position [19, 0]
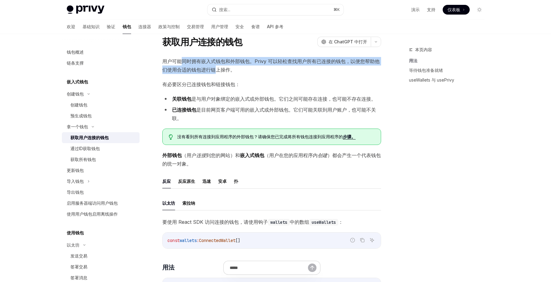
drag, startPoint x: 180, startPoint y: 60, endPoint x: 215, endPoint y: 71, distance: 36.0
click at [215, 71] on font "用户可能同时拥有嵌入式钱包和外部钱包。Privy 可以轻松查找用户所有已连接的钱包，以便您帮助他们使用合适的钱包进行链上操作。" at bounding box center [270, 65] width 217 height 15
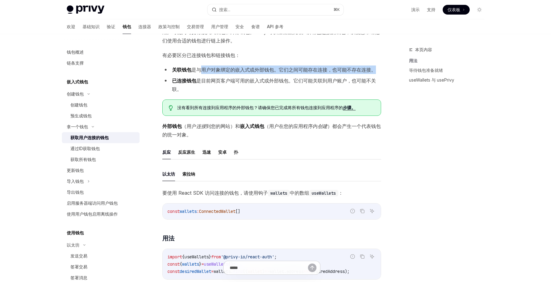
drag, startPoint x: 202, startPoint y: 70, endPoint x: 323, endPoint y: 75, distance: 121.4
click at [323, 75] on ul "关联钱包 是与用户对象绑定的嵌入式或外部钱包。它们之间可能存在连接，也可能不存在连接。 已连接钱包 是目前网页客户端可用的嵌入式或外部钱包。它们可能关联到用户…" at bounding box center [271, 80] width 219 height 28
click at [210, 92] on li "已连接钱包 是目前网页客户端可用的嵌入式或外部钱包。它们可能关联到用户账户，也可能不关联。" at bounding box center [271, 84] width 219 height 17
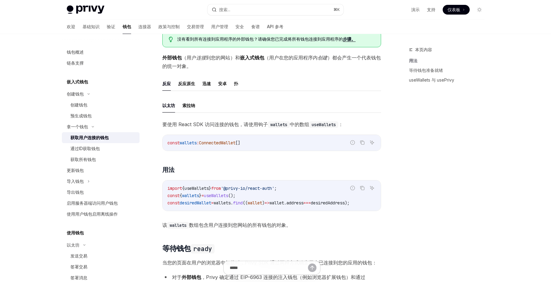
scroll to position [118, 0]
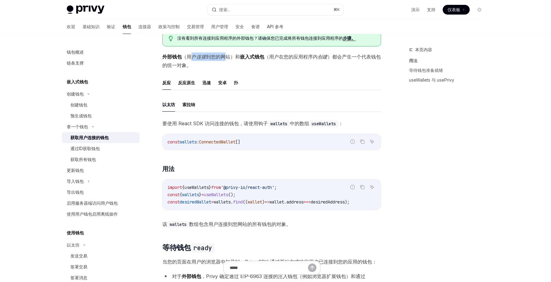
drag, startPoint x: 190, startPoint y: 54, endPoint x: 224, endPoint y: 60, distance: 34.2
click at [224, 60] on span "外部钱包 （用户 连接 到您的网站）和 嵌入式钱包 （用户在您的应用程序内 创建 ）都会 产生一个代表钱包的统一对象。" at bounding box center [271, 60] width 219 height 17
click at [248, 60] on span "外部钱包 （用户 连接 到您的网站）和 嵌入式钱包 （用户在您的应用程序内 创建 ）都会 产生一个代表钱包的统一对象。" at bounding box center [271, 60] width 219 height 17
click at [278, 52] on span "外部钱包 （用户 连接 到您的网站）和 嵌入式钱包 （用户在您的应用程序内 创建 ）都会 产生一个代表钱包的统一对象。" at bounding box center [271, 60] width 219 height 17
drag, startPoint x: 269, startPoint y: 56, endPoint x: 332, endPoint y: 61, distance: 63.9
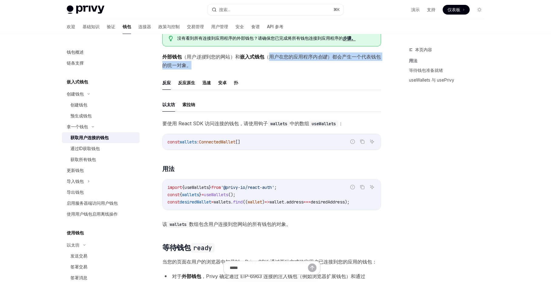
click at [332, 61] on span "外部钱包 （用户 连接 到您的网站）和 嵌入式钱包 （用户在您的应用程序内 创建 ）都会 产生一个代表钱包的统一对象。" at bounding box center [271, 60] width 219 height 17
click at [231, 70] on div "用户可能同时拥有嵌入式钱包和外部钱包。Privy 可以轻松查找用户所有已连接的钱包，以便您帮助他们使用合适的钱包进行链上操作。 有必要区分已连接钱包和链接钱包…" at bounding box center [271, 234] width 219 height 552
click at [79, 173] on div "更新钱包" at bounding box center [75, 170] width 17 height 7
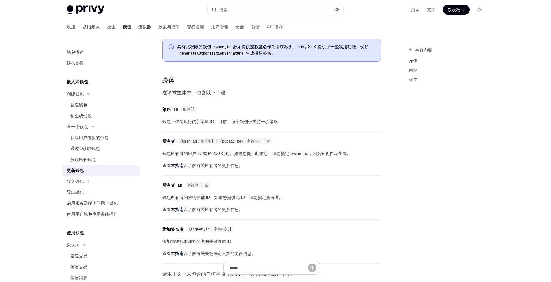
click at [138, 28] on font "连接器" at bounding box center [144, 26] width 13 height 5
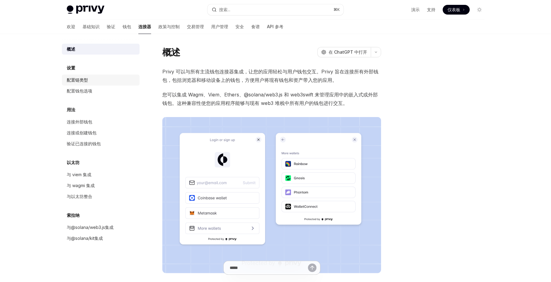
click at [79, 82] on font "配置链类型" at bounding box center [77, 79] width 21 height 5
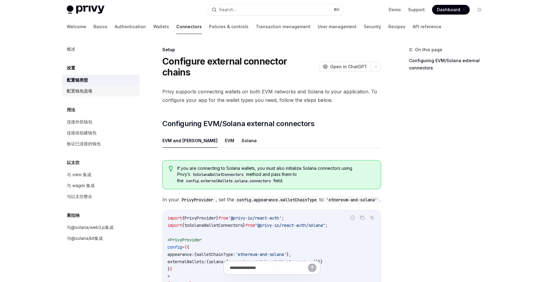
click at [82, 92] on font "配置钱包选项" at bounding box center [79, 90] width 25 height 5
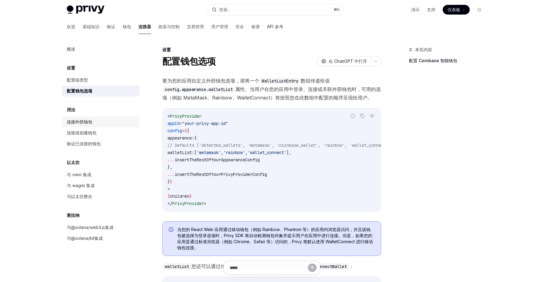
click at [87, 121] on font "连接外部钱包" at bounding box center [79, 121] width 25 height 5
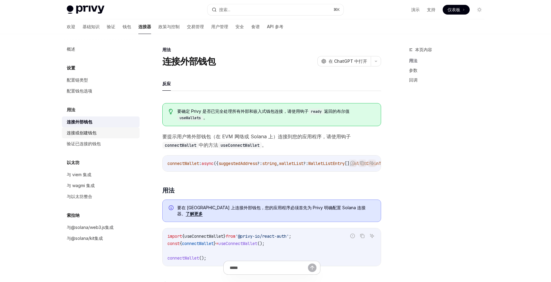
click at [85, 134] on font "连接或创建钱包" at bounding box center [82, 132] width 30 height 5
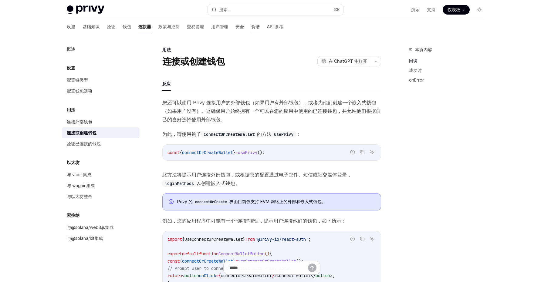
click at [251, 27] on font "食谱" at bounding box center [255, 26] width 8 height 5
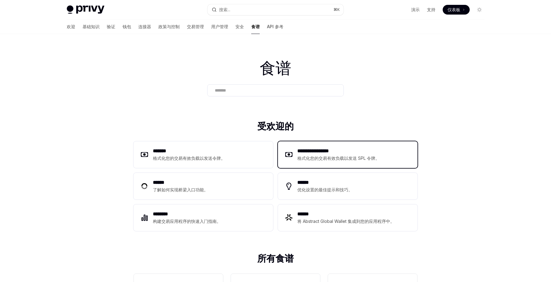
click at [303, 157] on font "格式化您的交易有效负载以发送 SPL 令牌。" at bounding box center [338, 158] width 82 height 5
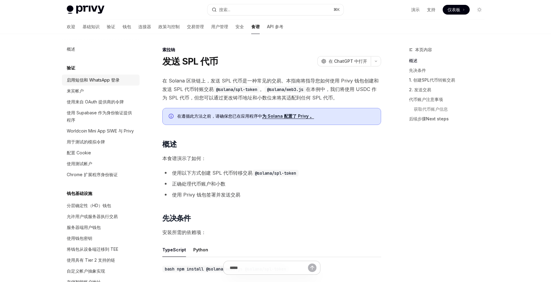
click at [93, 82] on font "启用短信和 WhatsApp 登录" at bounding box center [93, 79] width 53 height 5
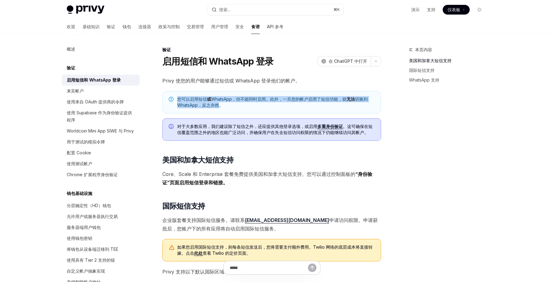
drag, startPoint x: 178, startPoint y: 99, endPoint x: 220, endPoint y: 104, distance: 41.6
click at [220, 104] on span "您可以启用短信 或 WhatsApp，但不能同时启用。此外，一旦您的帐户启用了短信功能，就 无法 切换到 WhatsApp，反之亦然。" at bounding box center [275, 102] width 197 height 12
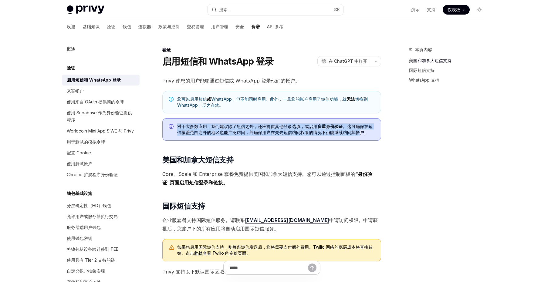
drag, startPoint x: 179, startPoint y: 126, endPoint x: 358, endPoint y: 131, distance: 179.6
click at [358, 131] on span "对于大多数应用，我们建议除了短信之外，还应提供其他登录选项，或启用 多重身份验证 。这可确保在短信覆盖范围之外的地区也能广泛访问，并确保用户在失去短信访问权限…" at bounding box center [275, 129] width 197 height 12
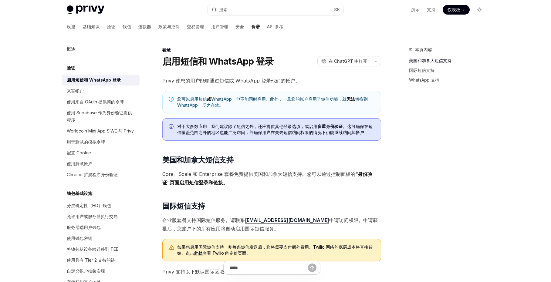
click at [214, 169] on div "Privy 使您的用户能够通过短信或 WhatsApp 登录他们的帐户。 您可以启用短信 或 WhatsApp，但不能同时启用。此外，一旦您的帐户启用了短信功…" at bounding box center [271, 267] width 219 height 383
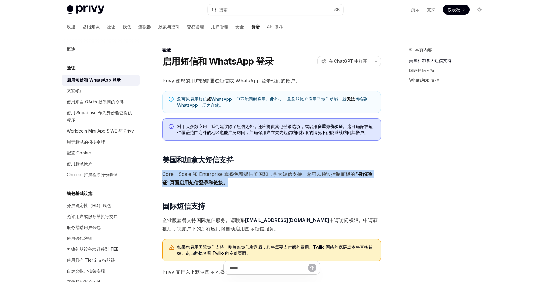
drag, startPoint x: 163, startPoint y: 173, endPoint x: 229, endPoint y: 182, distance: 67.1
click at [229, 182] on span "Core、Scale 和 Enterprise 套餐免费提供美国和加拿大短信支持。您可以通过 控制面板的 “身份验证”页面启用短信登录和链接。" at bounding box center [271, 178] width 219 height 17
click at [248, 181] on span "Core、Scale 和 Enterprise 套餐免费提供美国和加拿大短信支持。您可以通过 控制面板的 “身份验证”页面启用短信登录和链接。" at bounding box center [271, 178] width 219 height 17
drag, startPoint x: 226, startPoint y: 183, endPoint x: 163, endPoint y: 171, distance: 64.6
click at [163, 171] on span "Core、Scale 和 Enterprise 套餐免费提供美国和加拿大短信支持。您可以通过 控制面板的 “身份验证”页面启用短信登录和链接。" at bounding box center [271, 178] width 219 height 17
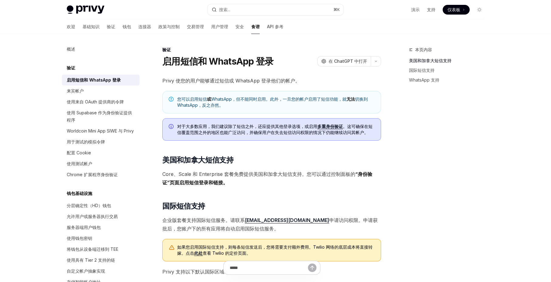
click at [231, 188] on div "Privy 使您的用户能够通过短信或 WhatsApp 登录他们的帐户。 您可以启用短信 或 WhatsApp，但不能同时启用。此外，一旦您的帐户启用了短信功…" at bounding box center [271, 267] width 219 height 383
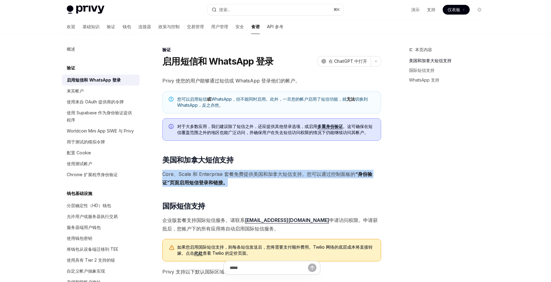
drag, startPoint x: 227, startPoint y: 183, endPoint x: 160, endPoint y: 174, distance: 66.7
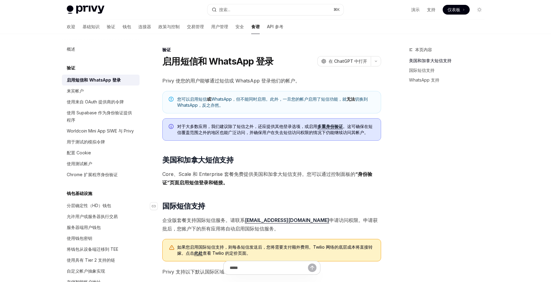
click at [242, 202] on h2 "​ 国际短信支持" at bounding box center [271, 206] width 219 height 10
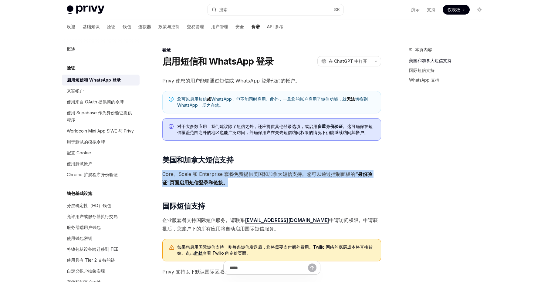
drag, startPoint x: 227, startPoint y: 185, endPoint x: 164, endPoint y: 167, distance: 66.1
click at [164, 167] on div "Privy 使您的用户能够通过短信或 WhatsApp 登录他们的帐户。 您可以启用短信 或 WhatsApp，但不能同时启用。此外，一旦您的帐户启用了短信功…" at bounding box center [271, 267] width 219 height 383
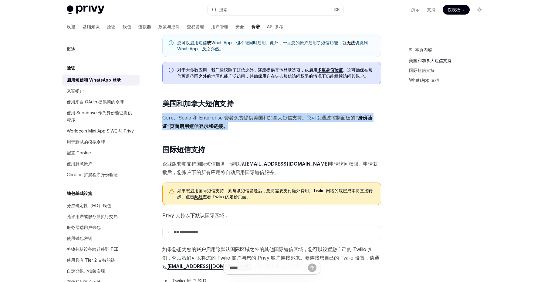
scroll to position [57, 0]
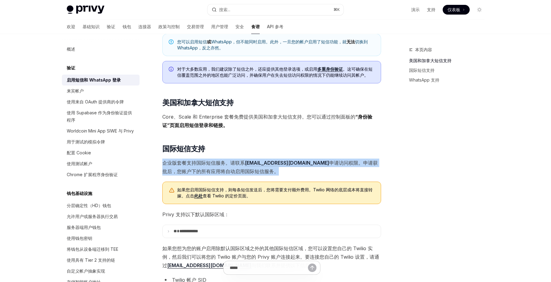
drag, startPoint x: 162, startPoint y: 162, endPoint x: 253, endPoint y: 177, distance: 92.2
click at [253, 177] on div "Privy 使您的用户能够通过短信或 WhatsApp 登录他们的帐户。 您可以启用短信 或 WhatsApp，但不能同时启用。此外，一旦您的帐户启用了短信功…" at bounding box center [271, 210] width 219 height 383
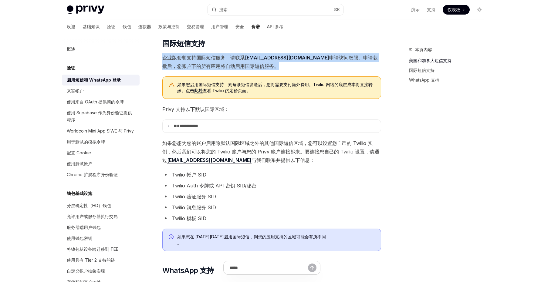
scroll to position [163, 0]
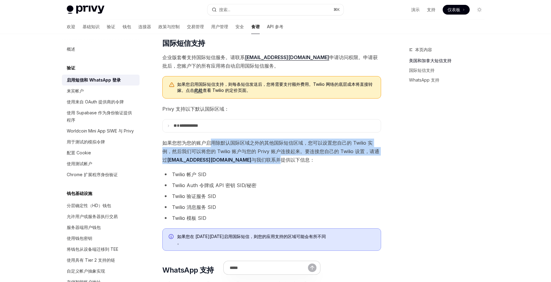
drag, startPoint x: 209, startPoint y: 144, endPoint x: 239, endPoint y: 161, distance: 34.2
click at [239, 161] on span "如果您想为您的账户启用除默认国际区域之外的其他国际短信区域，您可以设置您自己的 Twilio 实例，然后我们可以将您的 Twilio 账户与您的 Privy …" at bounding box center [271, 151] width 219 height 25
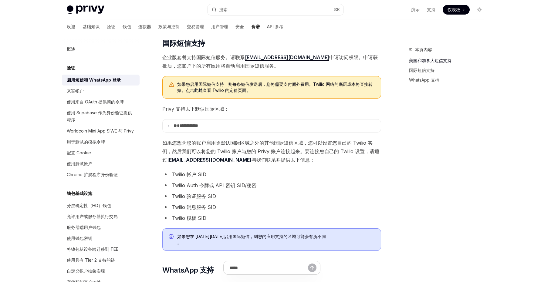
click at [274, 158] on span "如果您想为您的账户启用除默认国际区域之外的其他国际短信区域，您可以设置您自己的 Twilio 实例，然后我们可以将您的 Twilio 账户与您的 Privy …" at bounding box center [271, 151] width 219 height 25
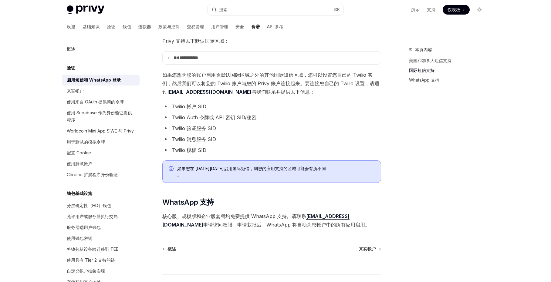
scroll to position [276, 0]
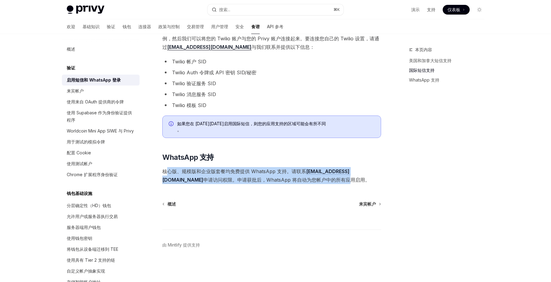
drag, startPoint x: 165, startPoint y: 173, endPoint x: 274, endPoint y: 183, distance: 109.1
click at [274, 183] on span "核心版、规模版和企业版套餐均免费提供 WhatsApp 支持。请联系 [EMAIL_ADDRESS][DOMAIN_NAME] 申请访问权限。申请获批后，Wh…" at bounding box center [271, 175] width 219 height 17
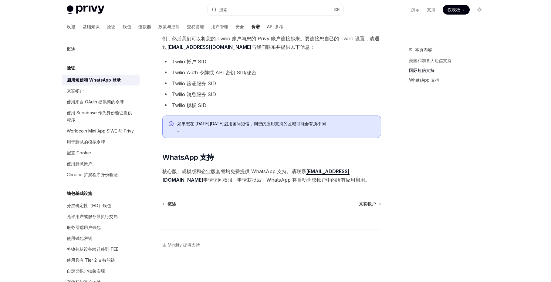
click at [280, 182] on font "申请访问权限。申请获批后，WhatsApp 将自动为您帐户中的所有应用启用。" at bounding box center [286, 180] width 166 height 6
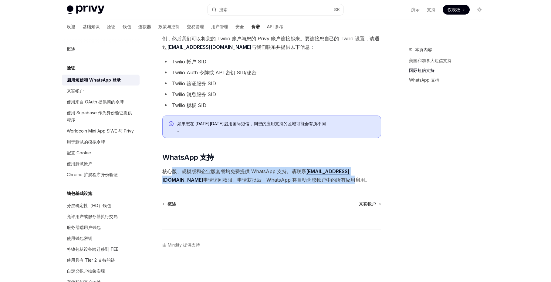
drag, startPoint x: 282, startPoint y: 182, endPoint x: 172, endPoint y: 171, distance: 110.0
click at [172, 171] on span "核心版、规模版和企业版套餐均免费提供 WhatsApp 支持。请联系 [EMAIL_ADDRESS][DOMAIN_NAME] 申请访问权限。申请获批后，Wh…" at bounding box center [271, 175] width 219 height 17
click at [234, 173] on font "核心版、规模版和企业版套餐均免费提供 WhatsApp 支持。请联系" at bounding box center [234, 171] width 144 height 6
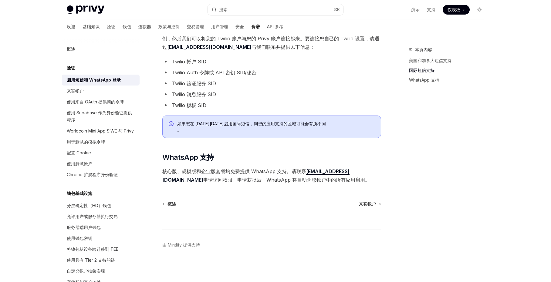
click at [220, 179] on font "申请访问权限。申请获批后，WhatsApp 将自动为您帐户中的所有应用启用。" at bounding box center [286, 180] width 166 height 6
click at [81, 89] on font "来宾帐户" at bounding box center [75, 90] width 17 height 5
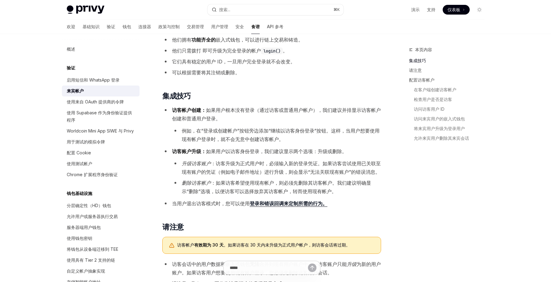
scroll to position [101, 0]
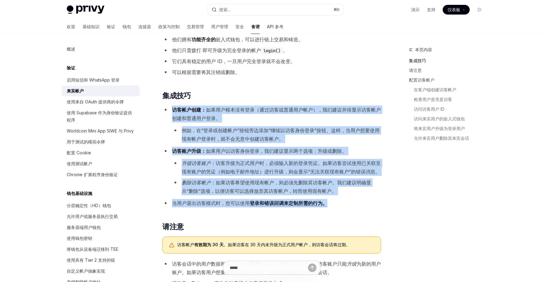
drag, startPoint x: 173, startPoint y: 109, endPoint x: 333, endPoint y: 203, distance: 185.9
click at [333, 203] on ul "访客帐户创建： 如果用户根本没有登录（通过访客或普通用户帐户），我们建议并排显示访客帐户创建和普通用户登录。 例如，在“登录或创建帐户”按钮旁边添加“继续以访…" at bounding box center [271, 157] width 219 height 102
click at [193, 126] on li "例如，在“登录或创建帐户”按钮旁边添加“继续以访客身份登录”按钮。这样，当用户想要使用现有帐户登录时，就不会无意中创建访客帐户。" at bounding box center [276, 134] width 209 height 17
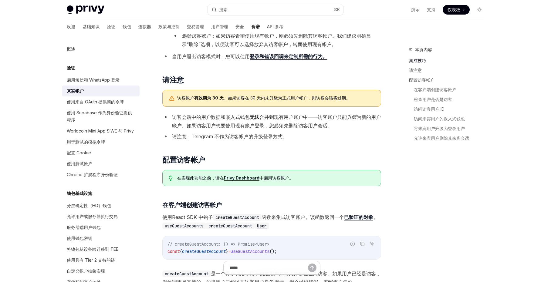
scroll to position [250, 0]
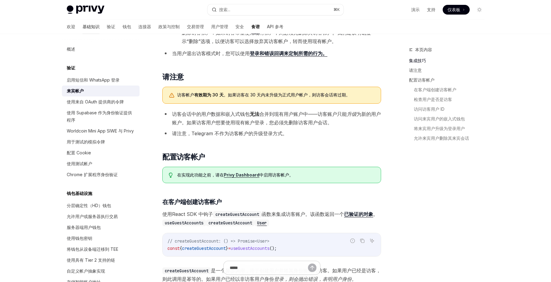
click at [82, 29] on link "基础知识" at bounding box center [90, 26] width 17 height 15
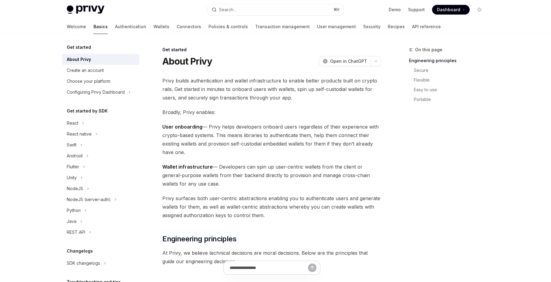
type textarea "*"
